Goal: Task Accomplishment & Management: Use online tool/utility

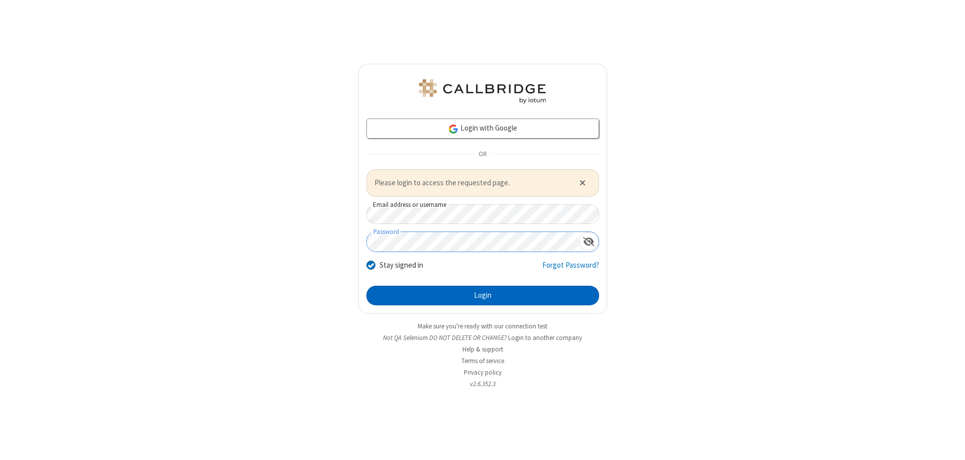
click at [482, 295] on button "Login" at bounding box center [482, 296] width 233 height 20
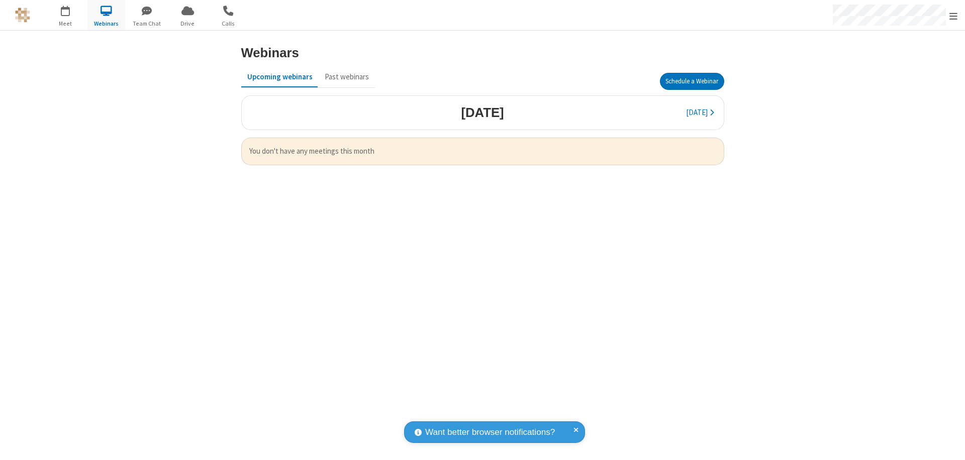
click at [691, 81] on button "Schedule a Webinar" at bounding box center [692, 81] width 64 height 17
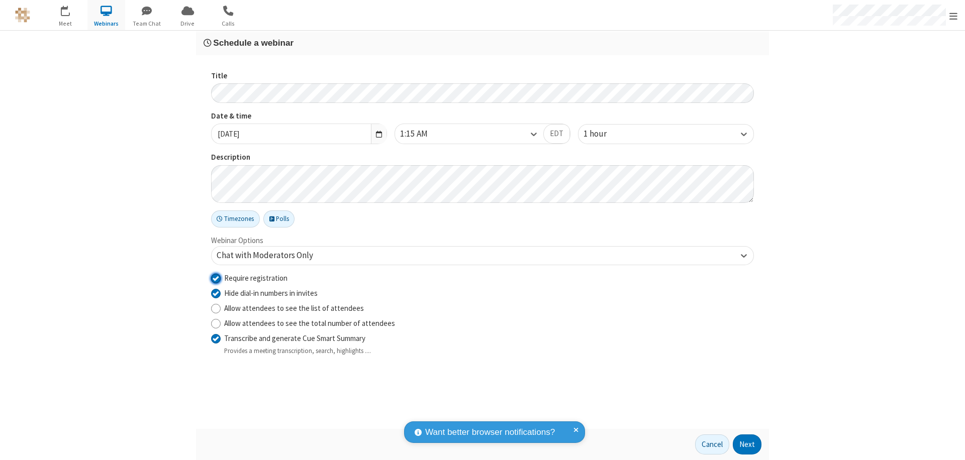
click at [216, 278] on input "Require registration" at bounding box center [216, 278] width 10 height 11
checkbox input "false"
click at [747, 445] on button "Next" at bounding box center [747, 445] width 29 height 20
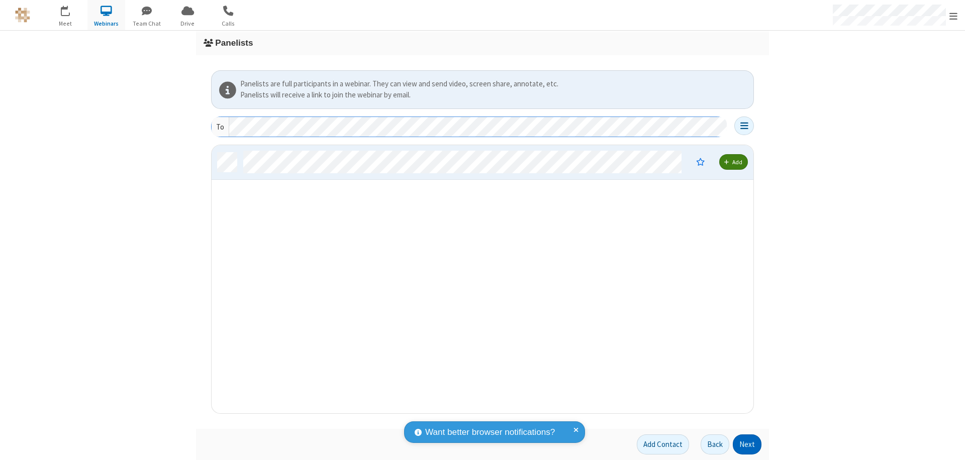
click at [747, 445] on button "Next" at bounding box center [747, 445] width 29 height 20
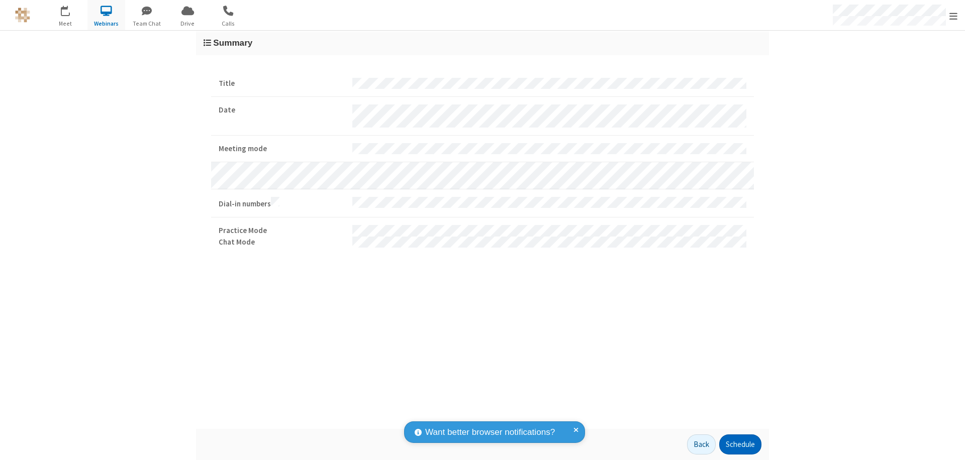
click at [740, 445] on button "Schedule" at bounding box center [740, 445] width 42 height 20
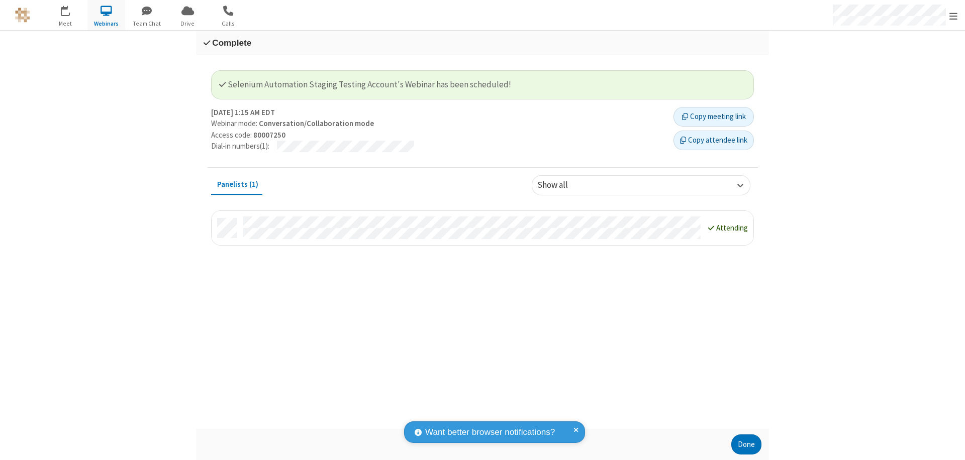
click at [746, 445] on button "Done" at bounding box center [746, 445] width 30 height 20
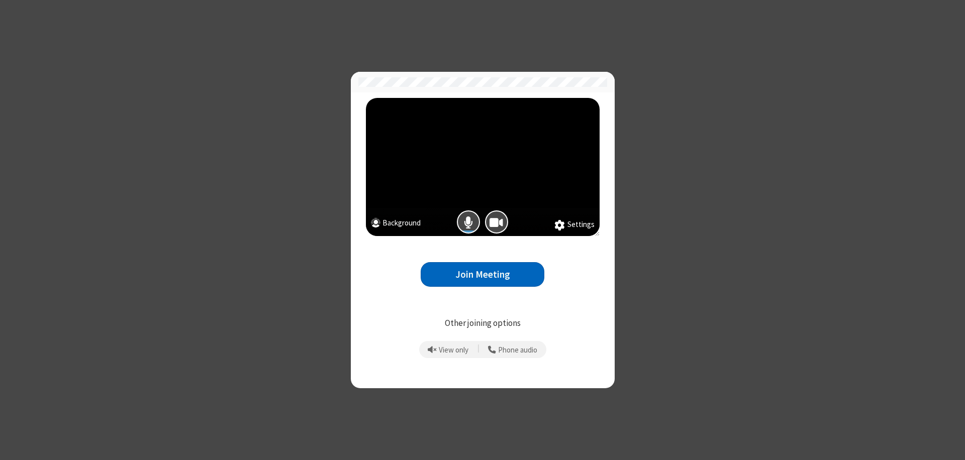
click at [482, 274] on button "Join Meeting" at bounding box center [483, 274] width 124 height 25
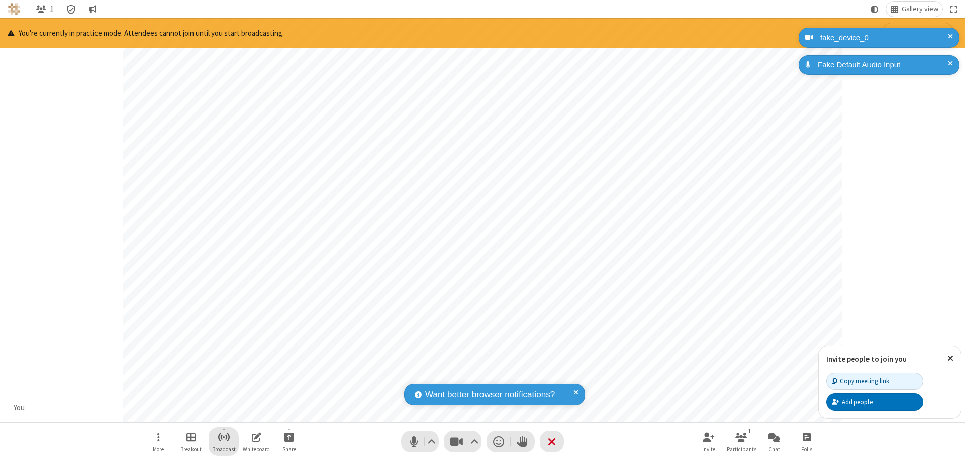
click at [223, 437] on span "Start broadcast" at bounding box center [224, 437] width 13 height 13
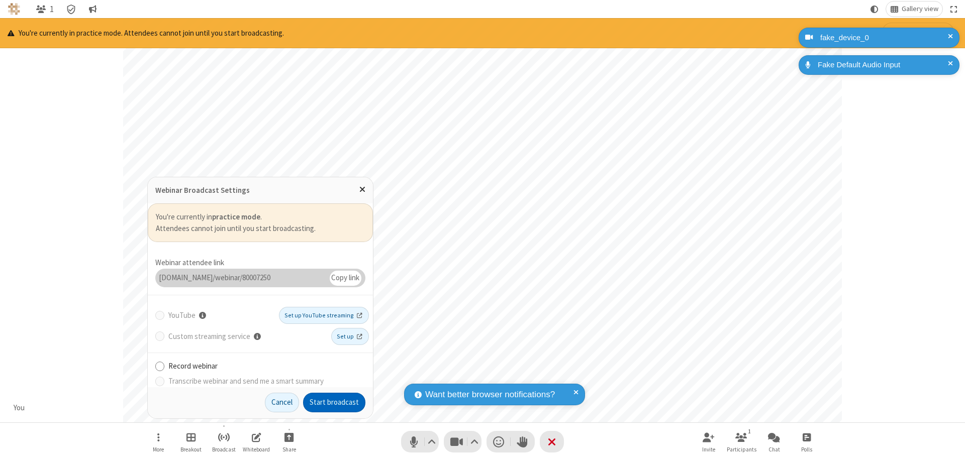
click at [334, 403] on button "Start broadcast" at bounding box center [334, 403] width 62 height 20
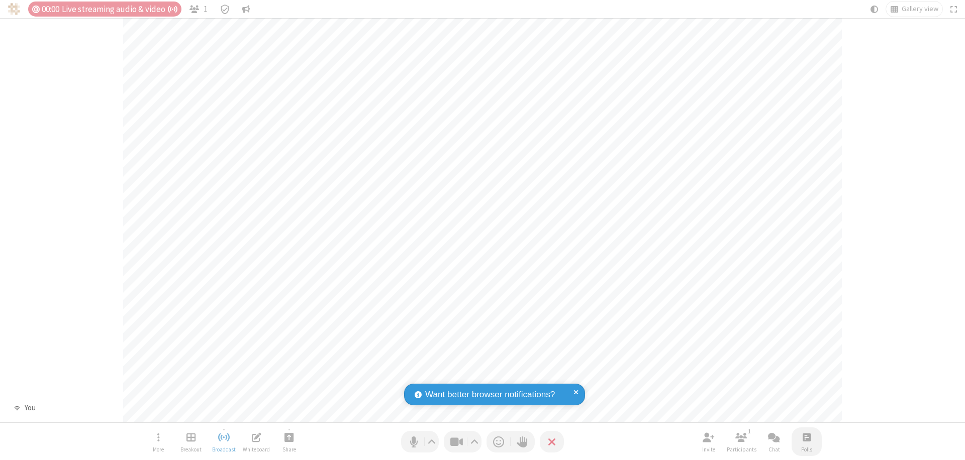
click at [806, 437] on span "Open poll" at bounding box center [806, 437] width 8 height 13
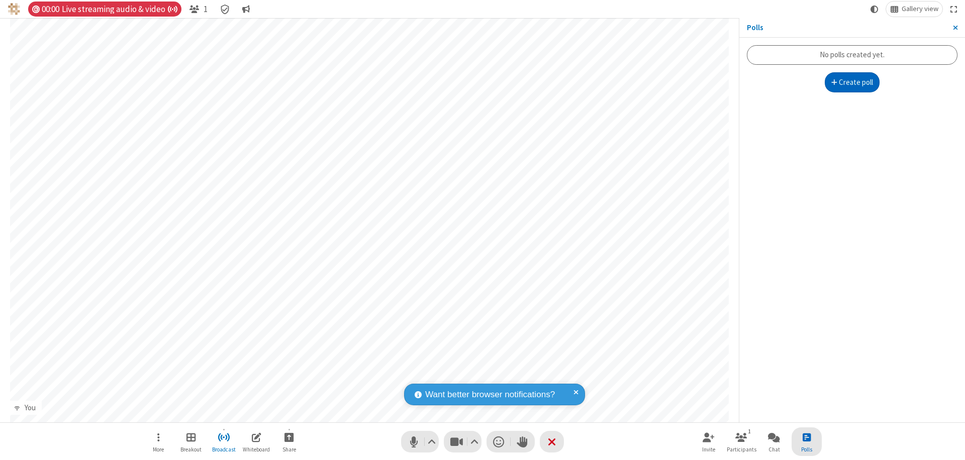
click at [852, 82] on button "Create poll" at bounding box center [852, 82] width 55 height 20
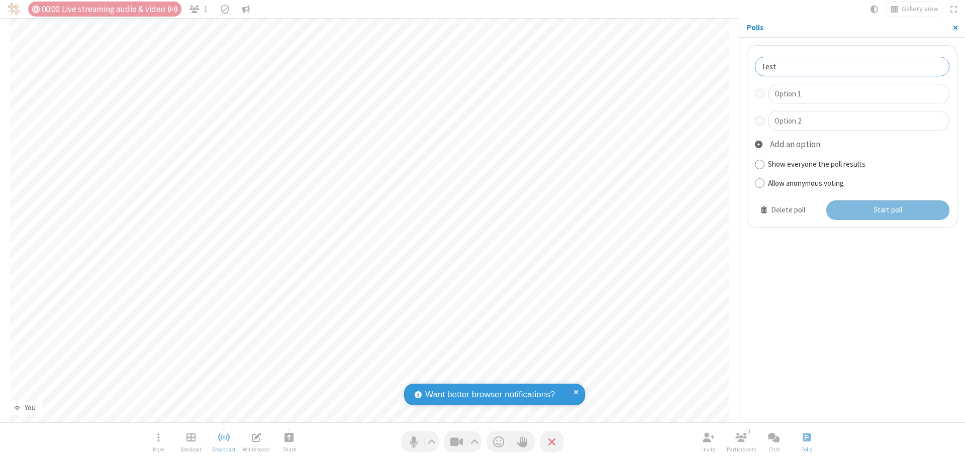
type input "Test"
type input "Yes"
type input "No"
click at [887, 210] on button "Start poll" at bounding box center [888, 210] width 124 height 20
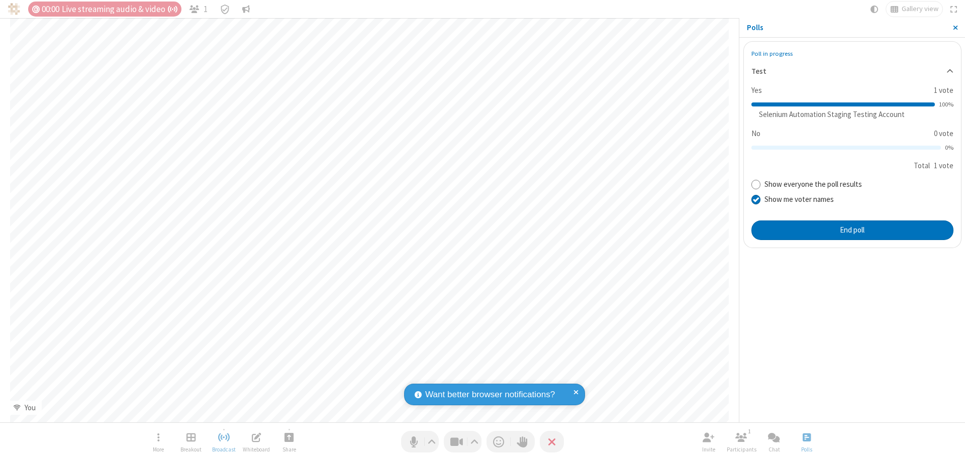
click at [955, 28] on span "Close sidebar" at bounding box center [955, 28] width 5 height 8
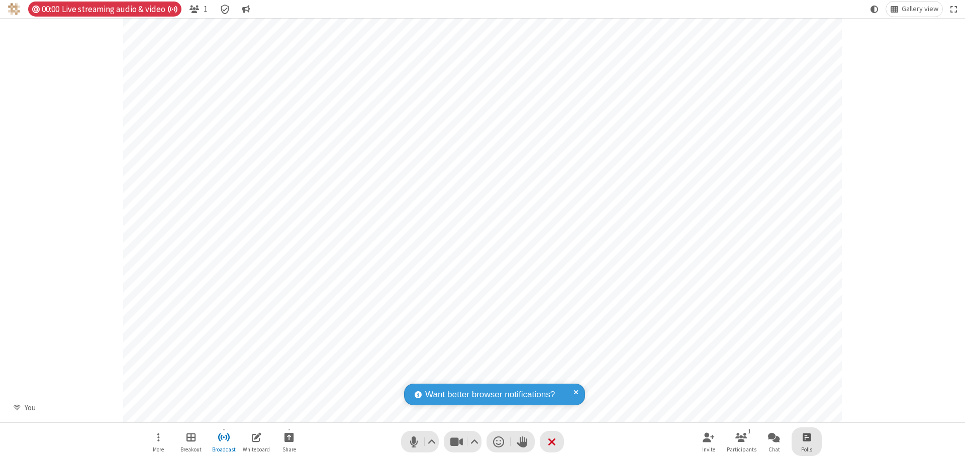
click at [806, 437] on span "Open poll" at bounding box center [806, 437] width 8 height 13
